Goal: Task Accomplishment & Management: Manage account settings

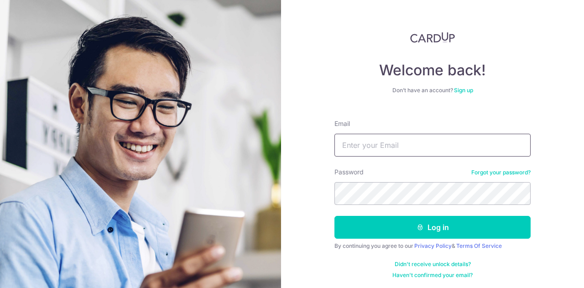
click at [374, 150] on input "Email" at bounding box center [432, 145] width 196 height 23
type input "[EMAIL_ADDRESS][DOMAIN_NAME]"
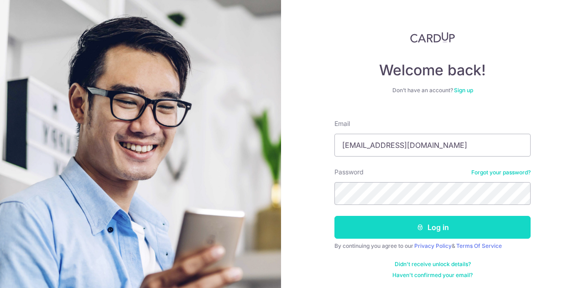
click at [398, 225] on button "Log in" at bounding box center [432, 227] width 196 height 23
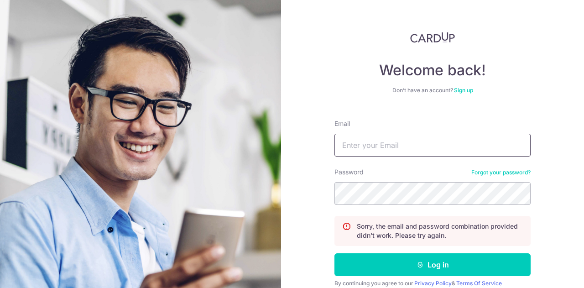
click at [359, 145] on input "Email" at bounding box center [432, 145] width 196 height 23
type input "[EMAIL_ADDRESS][DOMAIN_NAME]"
click at [334, 253] on button "Log in" at bounding box center [432, 264] width 196 height 23
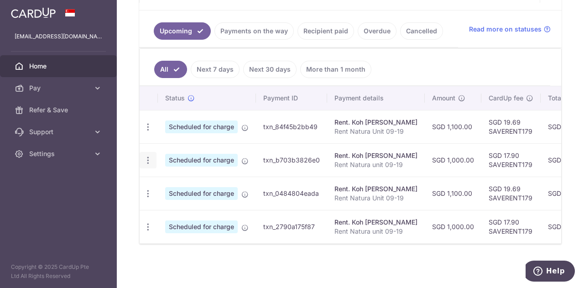
click at [146, 158] on icon "button" at bounding box center [148, 161] width 10 height 10
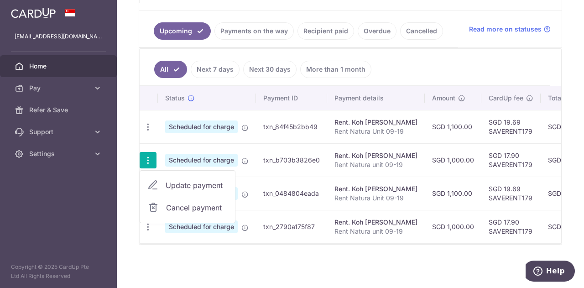
click at [182, 183] on span "Update payment" at bounding box center [197, 185] width 62 height 11
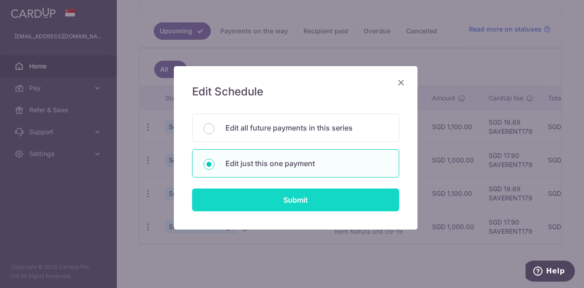
click at [261, 193] on input "Submit" at bounding box center [295, 199] width 207 height 23
radio input "true"
type input "1,000.00"
type input "07/11/2025"
type input "Rent Natura unit 09-19"
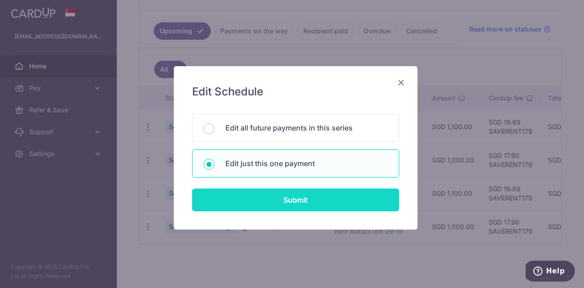
type input "SAVERENT179"
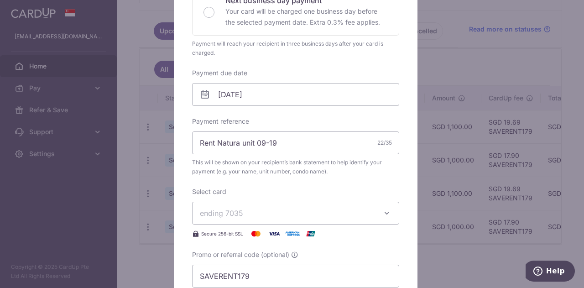
scroll to position [229, 0]
click at [219, 94] on input "07/11/2025" at bounding box center [295, 94] width 207 height 23
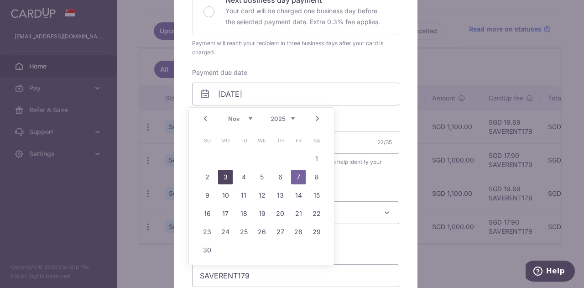
click at [227, 173] on link "3" at bounding box center [225, 177] width 15 height 15
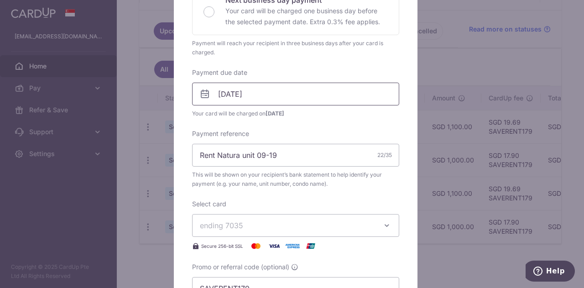
click at [218, 95] on input "[DATE]" at bounding box center [295, 94] width 207 height 23
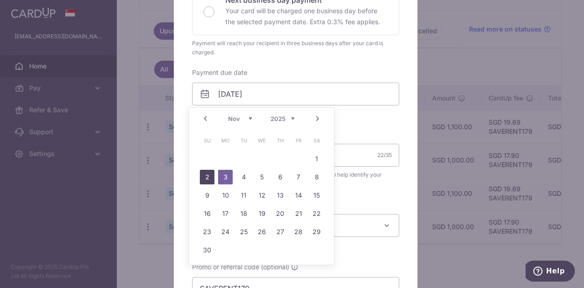
click at [207, 176] on link "2" at bounding box center [207, 177] width 15 height 15
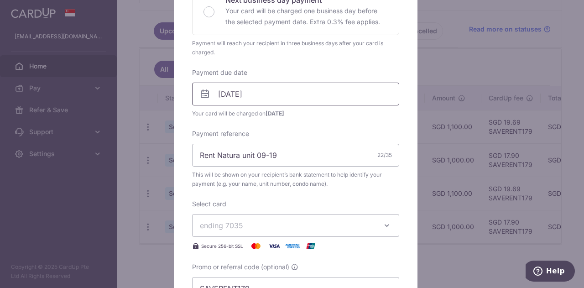
click at [219, 94] on input "[DATE]" at bounding box center [295, 94] width 207 height 23
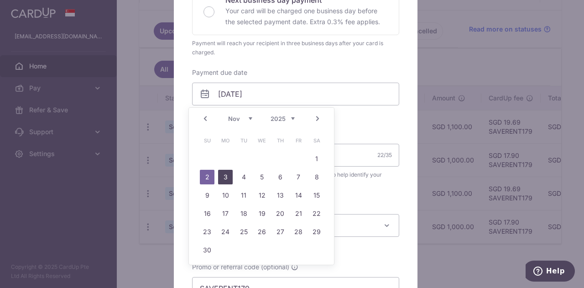
click at [223, 173] on link "3" at bounding box center [225, 177] width 15 height 15
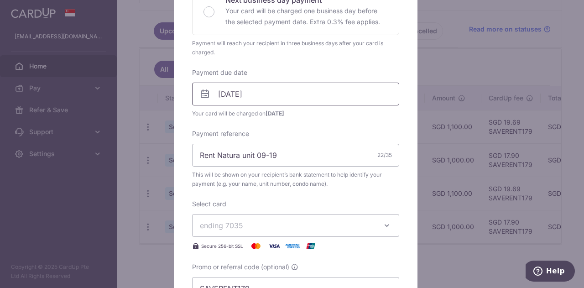
click at [218, 93] on input "[DATE]" at bounding box center [295, 94] width 207 height 23
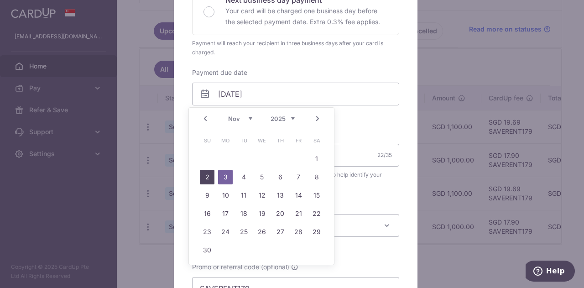
click at [209, 174] on link "2" at bounding box center [207, 177] width 15 height 15
type input "[DATE]"
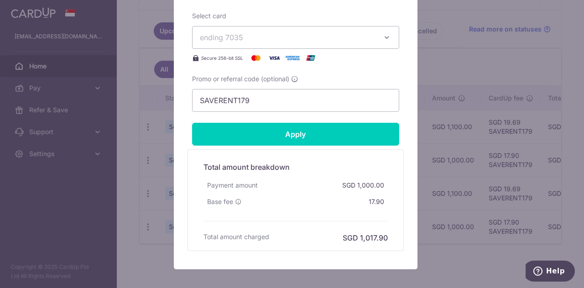
scroll to position [418, 0]
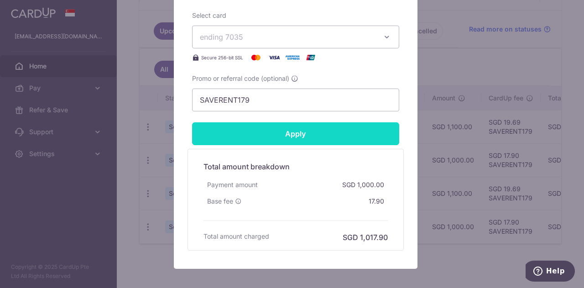
click at [255, 134] on input "Apply" at bounding box center [295, 133] width 207 height 23
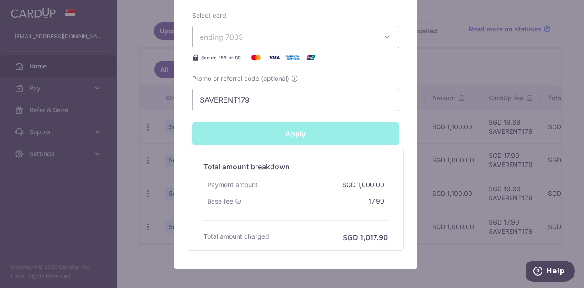
type input "Successfully Applied"
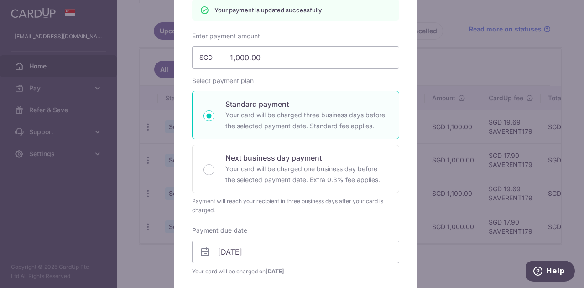
scroll to position [0, 0]
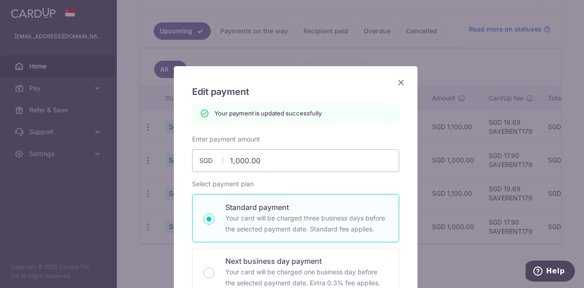
click at [398, 84] on icon "Close" at bounding box center [401, 82] width 11 height 11
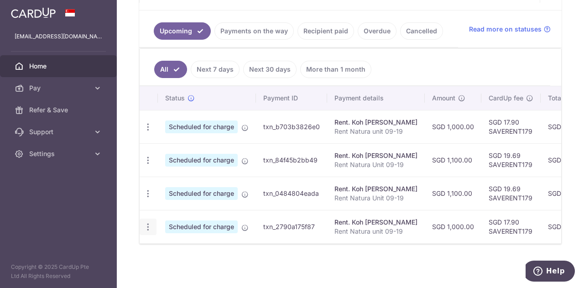
click at [149, 224] on icon "button" at bounding box center [148, 227] width 10 height 10
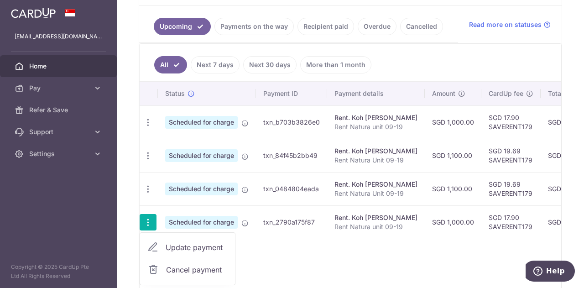
click at [185, 247] on span "Update payment" at bounding box center [197, 247] width 62 height 11
radio input "true"
type input "1,000.00"
type input "[DATE]"
type input "Rent Natura unit 09-19"
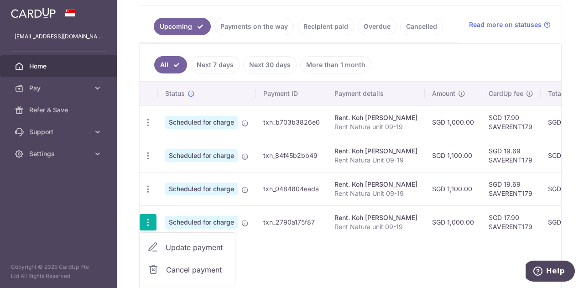
type input "SAVERENT179"
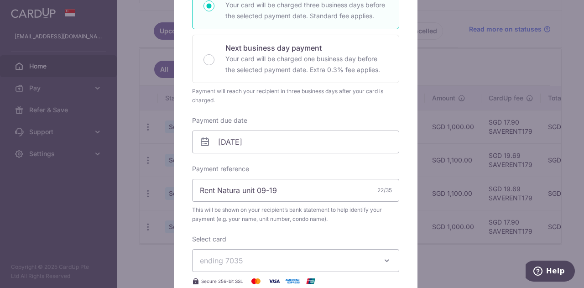
scroll to position [182, 0]
click at [222, 147] on input "[DATE]" at bounding box center [295, 141] width 207 height 23
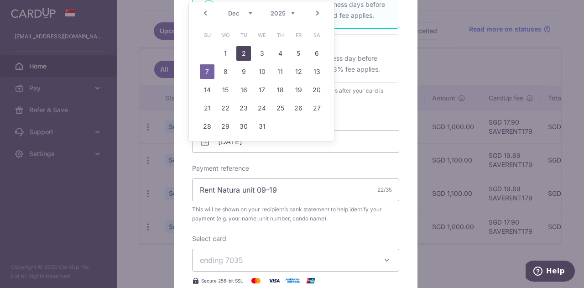
click at [247, 53] on link "2" at bounding box center [243, 53] width 15 height 15
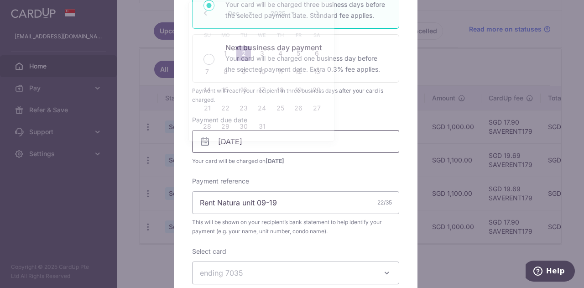
click at [215, 141] on input "[DATE]" at bounding box center [295, 141] width 207 height 23
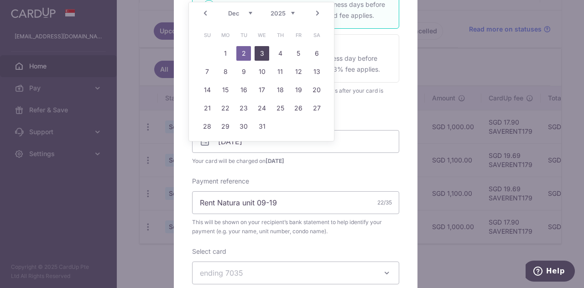
click at [259, 55] on link "3" at bounding box center [262, 53] width 15 height 15
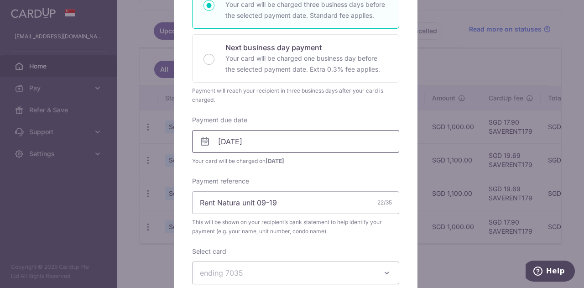
click at [221, 143] on input "03/12/2025" at bounding box center [295, 141] width 207 height 23
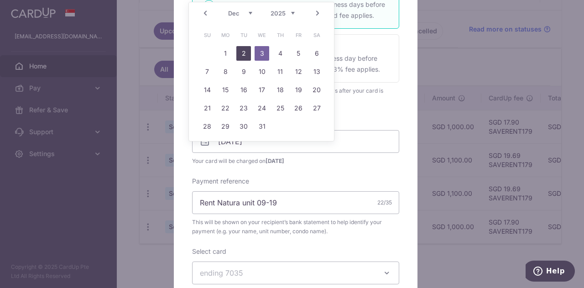
click at [245, 49] on link "2" at bounding box center [243, 53] width 15 height 15
type input "[DATE]"
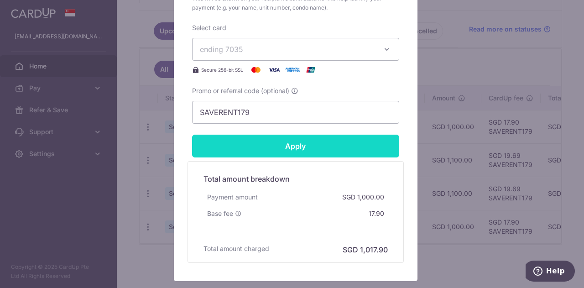
scroll to position [406, 0]
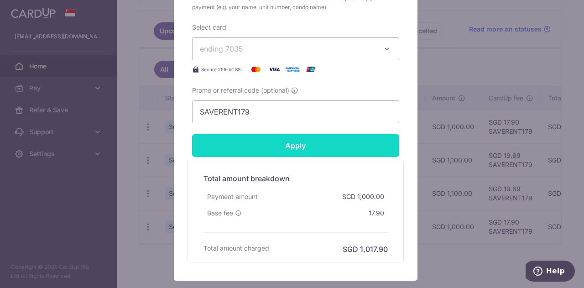
click at [278, 153] on input "Apply" at bounding box center [295, 145] width 207 height 23
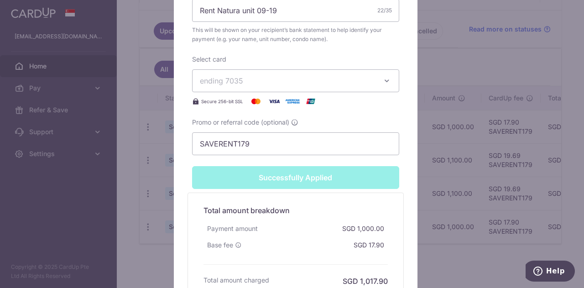
type input "Successfully Applied"
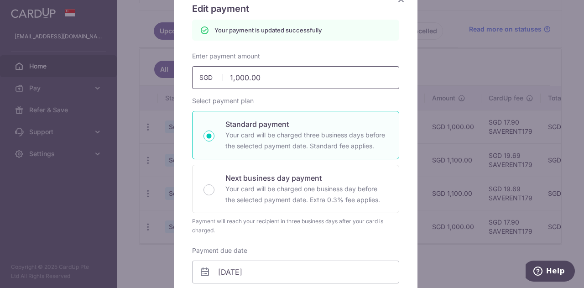
scroll to position [0, 0]
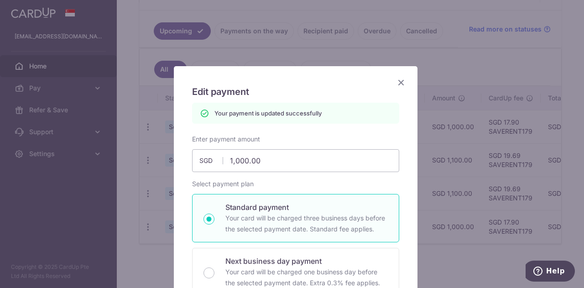
click at [397, 78] on icon "Close" at bounding box center [401, 82] width 11 height 11
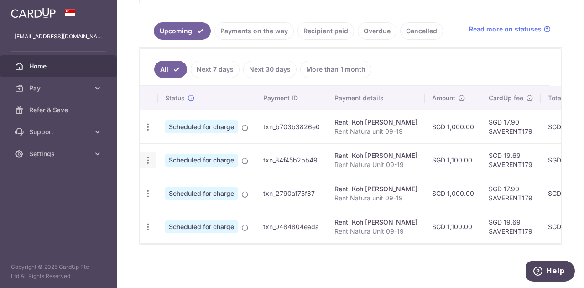
click at [149, 157] on icon "button" at bounding box center [148, 161] width 10 height 10
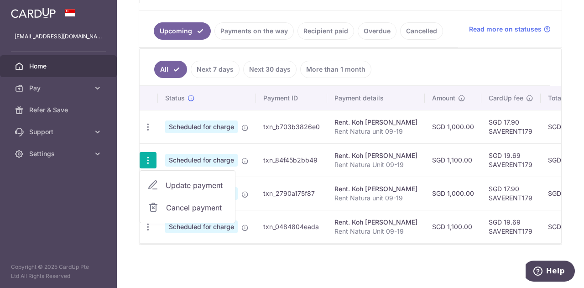
click at [187, 182] on span "Update payment" at bounding box center [197, 185] width 62 height 11
radio input "true"
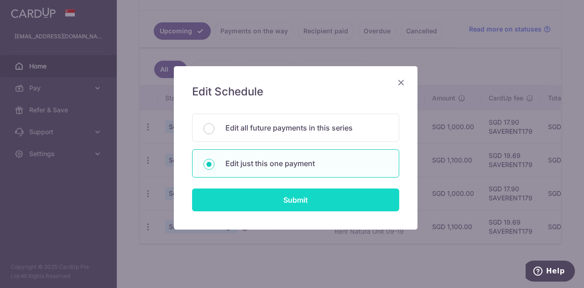
click at [241, 197] on input "Submit" at bounding box center [295, 199] width 207 height 23
radio input "true"
type input "1,100.00"
type input "07/11/2025"
type input "Rent Natura Unit 09-19"
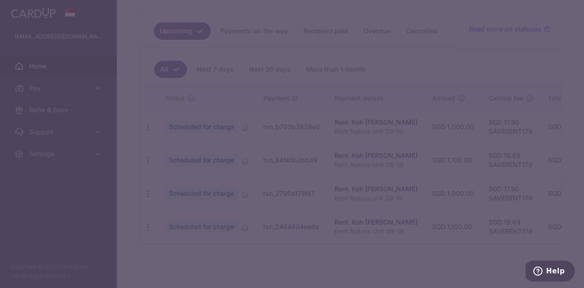
type input "SAVERENT179"
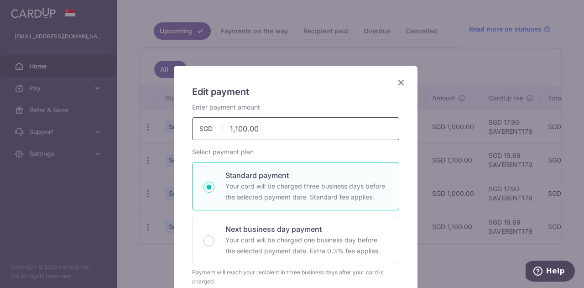
click at [231, 127] on input "1,100.00" at bounding box center [295, 128] width 207 height 23
click at [313, 122] on input "2100.00" at bounding box center [295, 128] width 207 height 23
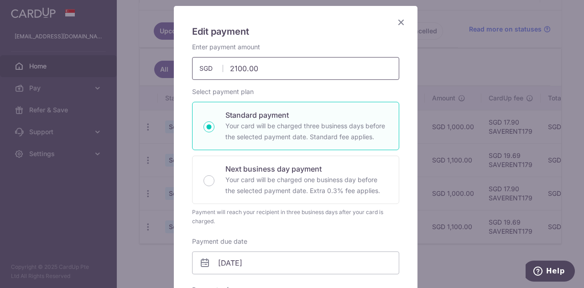
scroll to position [63, 0]
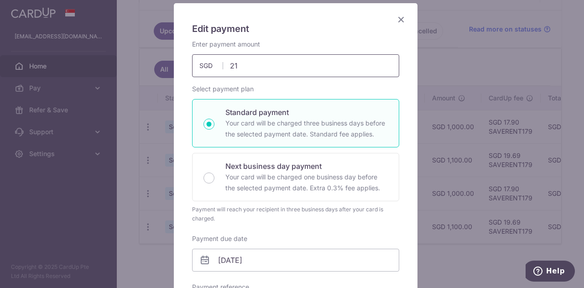
type input "2"
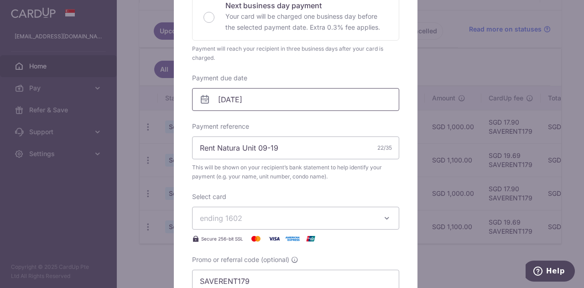
scroll to position [222, 0]
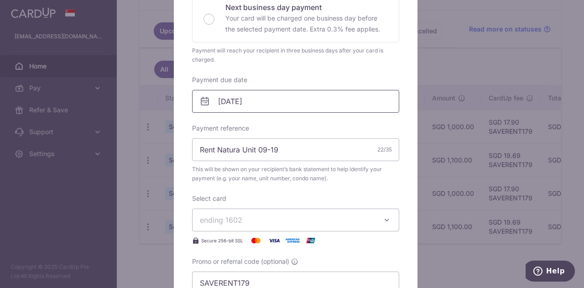
click at [219, 104] on input "07/11/2025" at bounding box center [295, 101] width 207 height 23
type input "2,100.00"
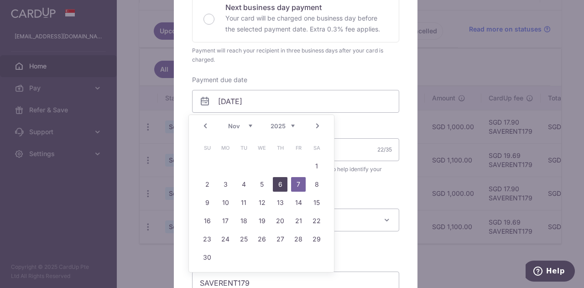
click at [282, 183] on link "6" at bounding box center [280, 184] width 15 height 15
type input "[DATE]"
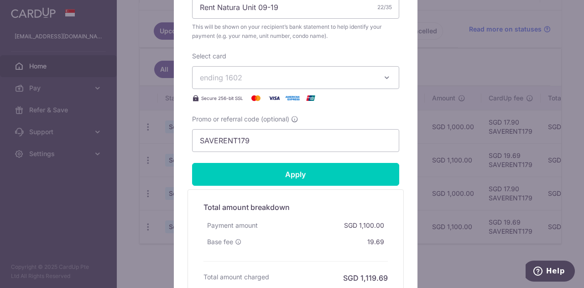
scroll to position [379, 0]
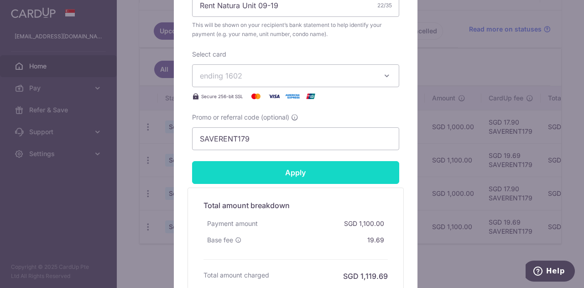
click at [284, 175] on input "Apply" at bounding box center [295, 172] width 207 height 23
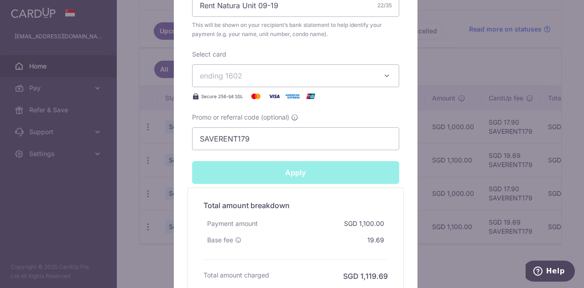
type input "Successfully Applied"
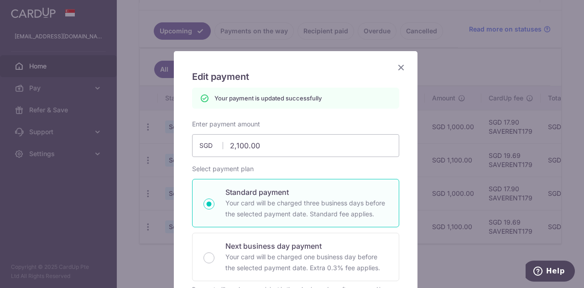
scroll to position [0, 0]
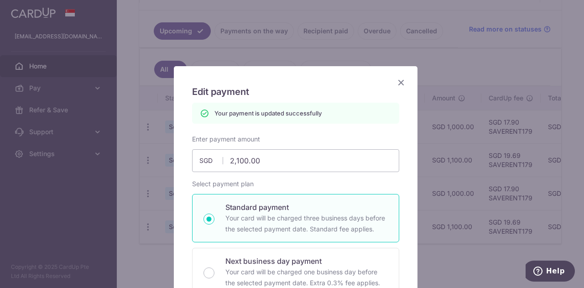
click at [397, 82] on icon "Close" at bounding box center [401, 82] width 11 height 11
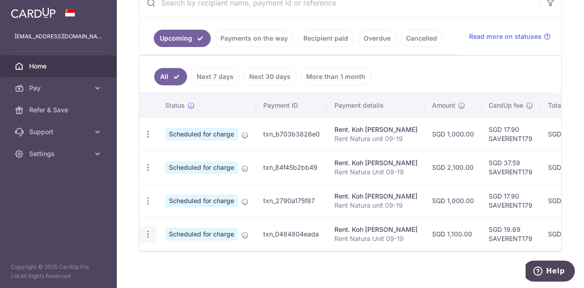
click at [149, 234] on icon "button" at bounding box center [148, 235] width 10 height 10
click at [192, 261] on span "Update payment" at bounding box center [197, 259] width 62 height 11
radio input "true"
type input "1,100.00"
type input "[DATE]"
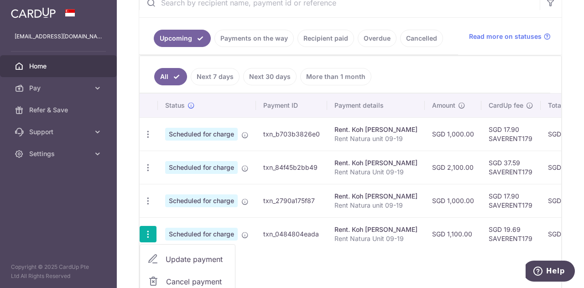
type input "Rent Natura Unit 09-19"
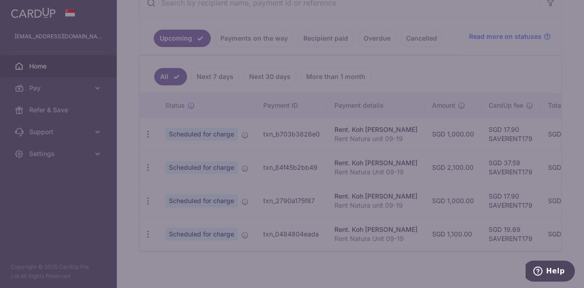
type input "SAVERENT179"
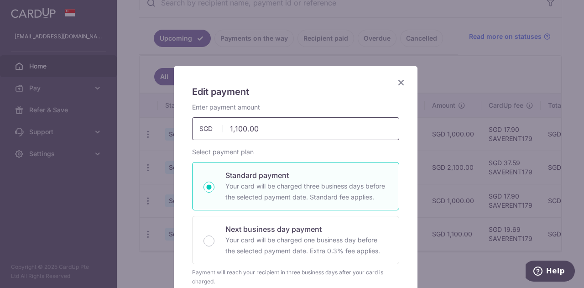
click at [232, 128] on input "1,100.00" at bounding box center [295, 128] width 207 height 23
drag, startPoint x: 272, startPoint y: 127, endPoint x: 187, endPoint y: 128, distance: 85.3
click at [187, 128] on div "Enter payment amount 1,100.00 1100.00 SGD To change the payment amount, please …" at bounding box center [296, 121] width 218 height 37
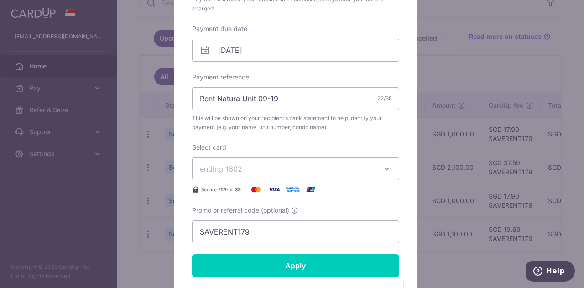
scroll to position [342, 0]
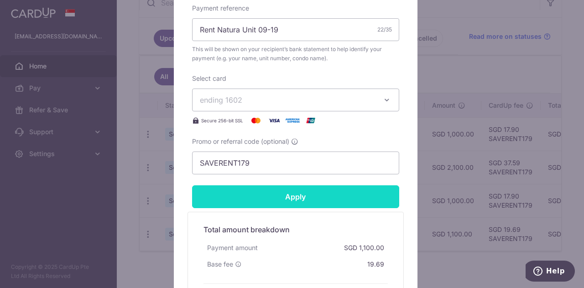
type input "2,100.00"
click at [260, 199] on input "Apply" at bounding box center [295, 196] width 207 height 23
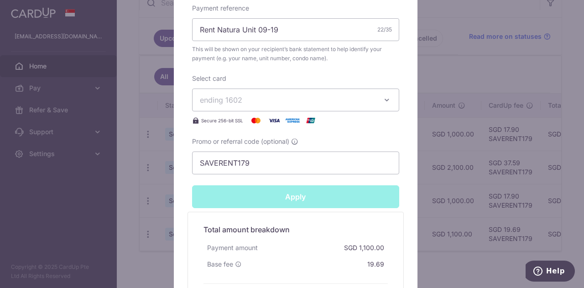
type input "Successfully Applied"
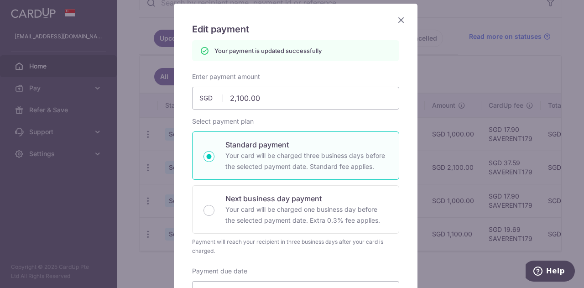
scroll to position [0, 0]
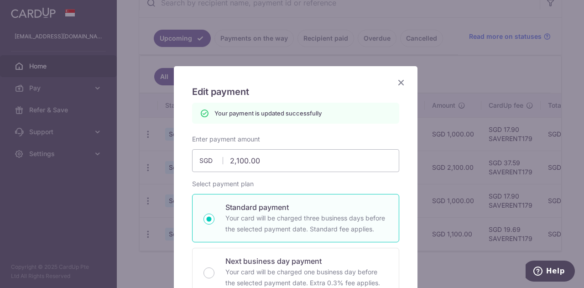
click at [400, 84] on icon "Close" at bounding box center [401, 82] width 11 height 11
